Goal: Task Accomplishment & Management: Manage account settings

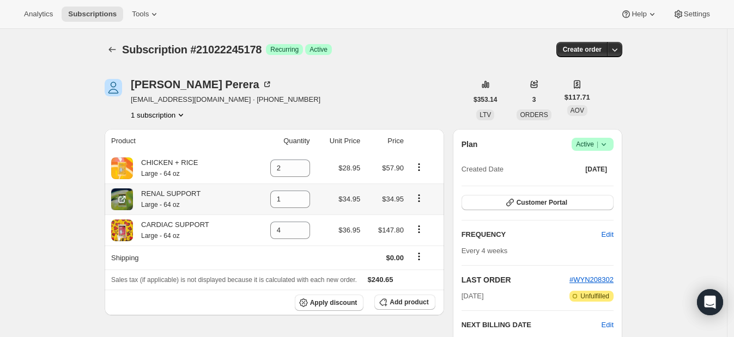
click at [422, 199] on icon "Product actions" at bounding box center [419, 198] width 11 height 11
click at [414, 222] on span "Remove" at bounding box center [414, 219] width 26 height 8
type input "0"
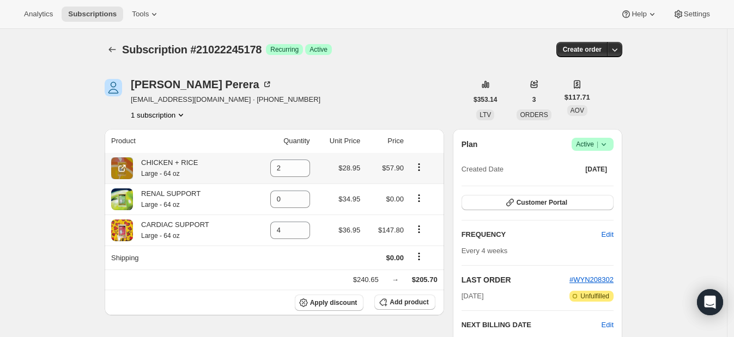
click at [420, 168] on icon "Product actions" at bounding box center [419, 167] width 11 height 11
click at [418, 191] on span "Remove" at bounding box center [414, 188] width 26 height 8
type input "0"
click at [409, 299] on span "Add product" at bounding box center [409, 302] width 39 height 9
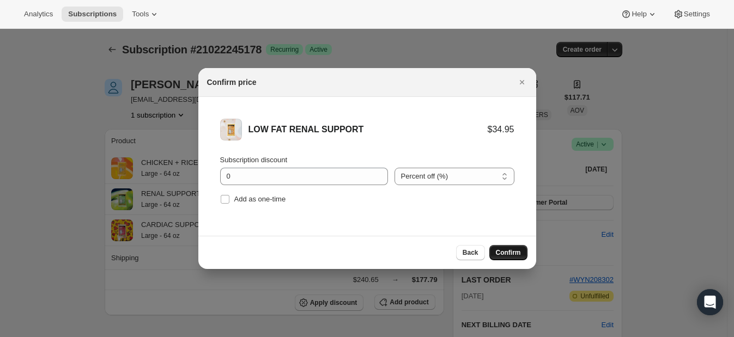
click at [513, 250] on span "Confirm" at bounding box center [508, 253] width 25 height 9
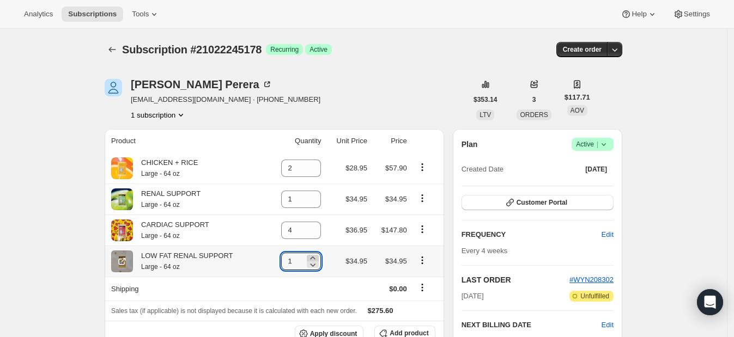
click at [313, 255] on icon at bounding box center [312, 258] width 11 height 11
type input "2"
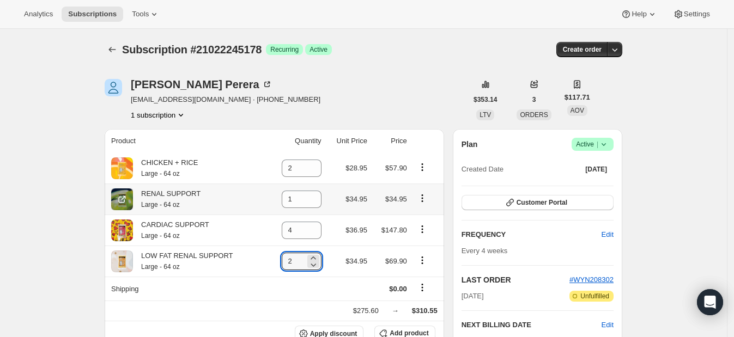
click at [425, 198] on icon "Product actions" at bounding box center [422, 198] width 11 height 11
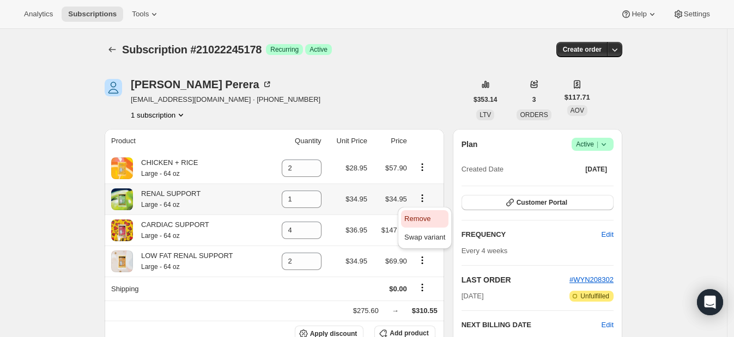
click at [421, 219] on span "Remove" at bounding box center [417, 219] width 26 height 8
type input "0"
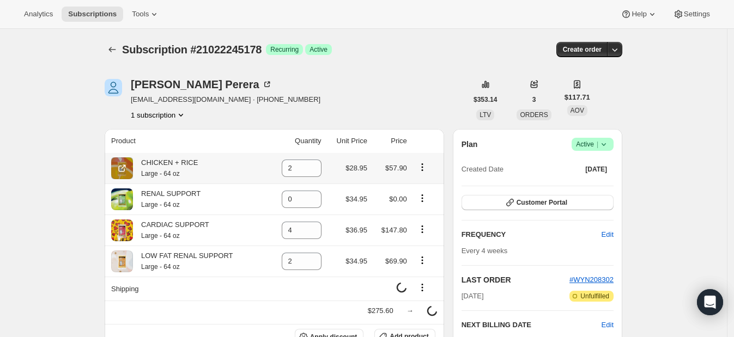
click at [422, 164] on icon "Product actions" at bounding box center [422, 167] width 11 height 11
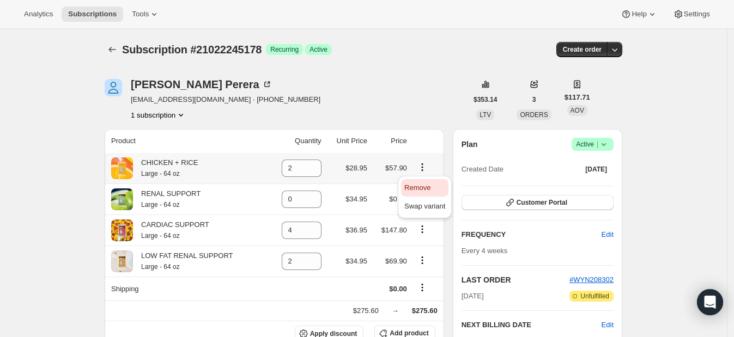
click at [416, 188] on span "Remove" at bounding box center [417, 188] width 26 height 8
type input "0"
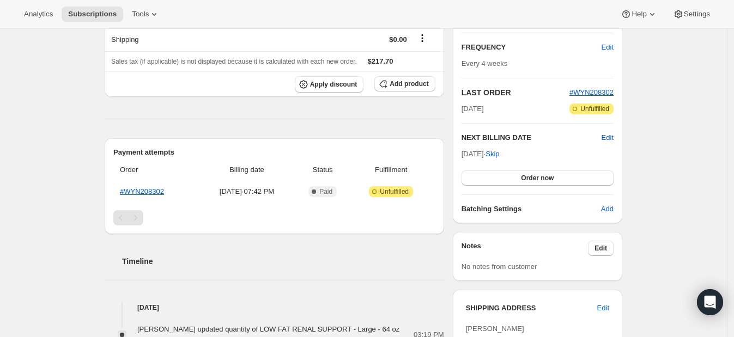
scroll to position [186, 0]
